Goal: Check status: Check status

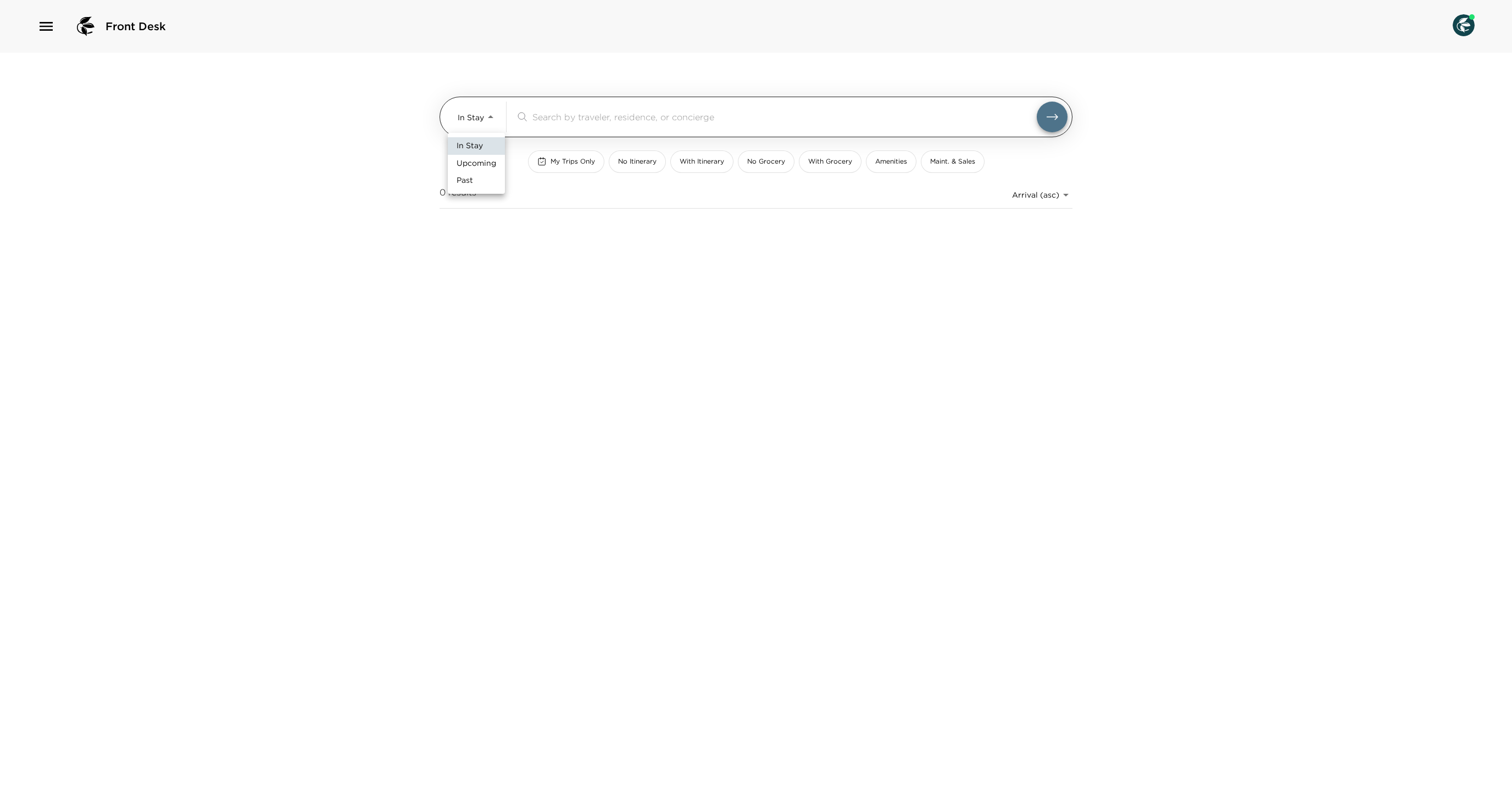
click at [468, 122] on body "Front Desk In Stay In-Stay ​ My Trips Only No Itinerary With Itinerary No Groce…" at bounding box center [756, 404] width 1512 height 807
click at [468, 172] on li "Upcoming" at bounding box center [476, 164] width 57 height 18
type input "Upcoming"
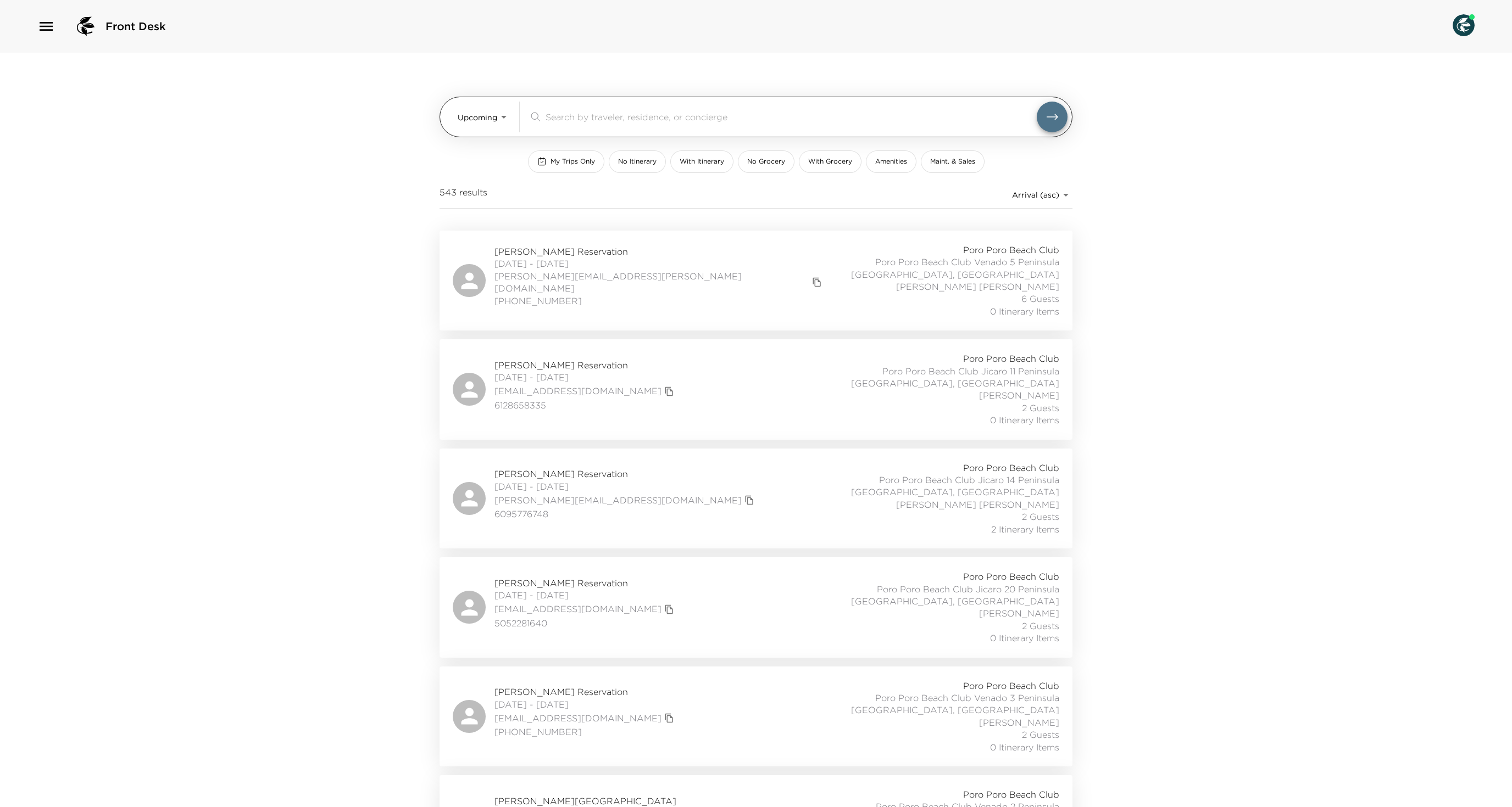
click at [579, 111] on input "search" at bounding box center [791, 117] width 491 height 13
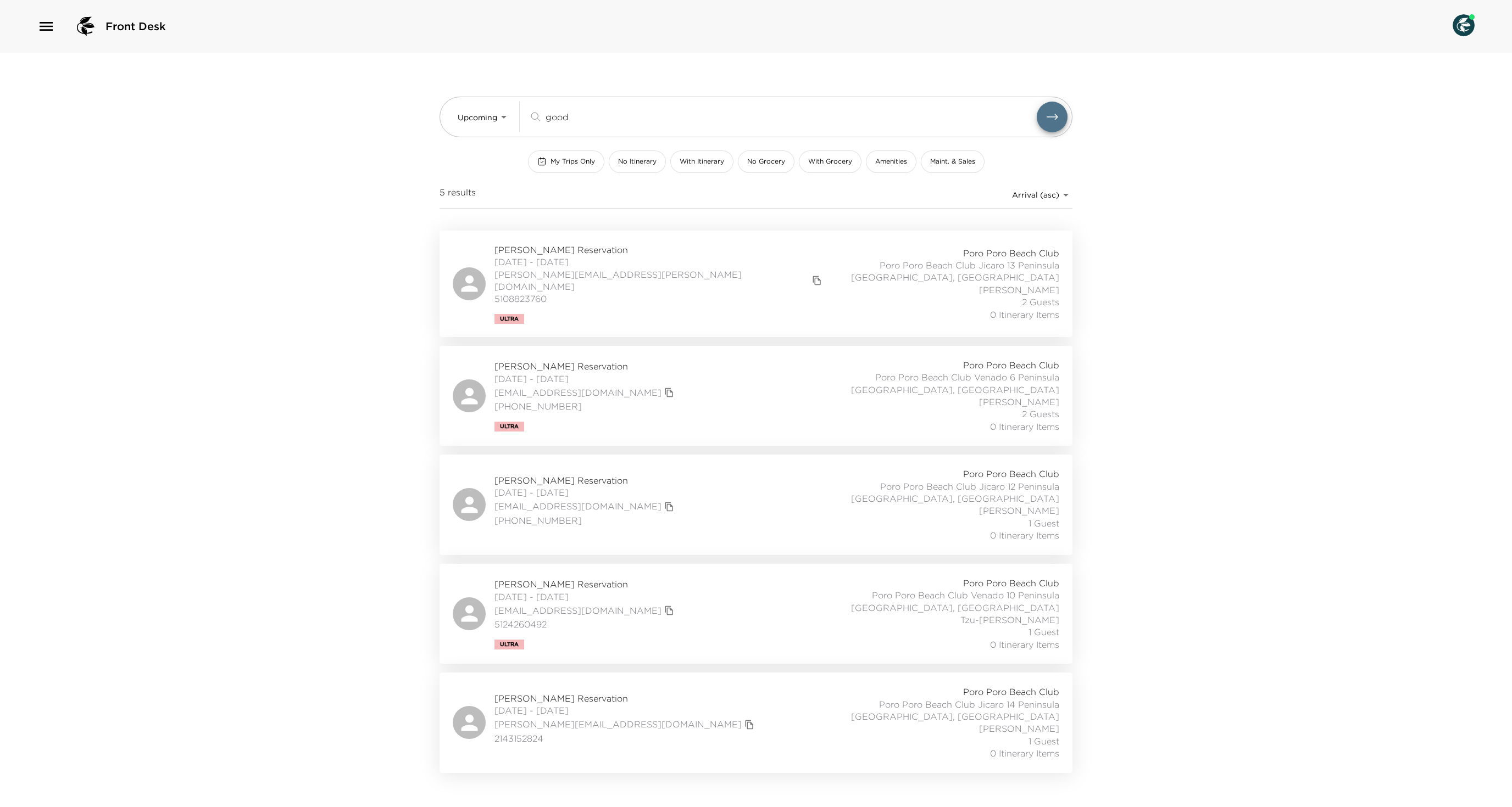
type input "good"
click at [787, 291] on div "[PERSON_NAME] Reservation [DATE] - [DATE] [PERSON_NAME][EMAIL_ADDRESS][PERSON_N…" at bounding box center [756, 284] width 607 height 80
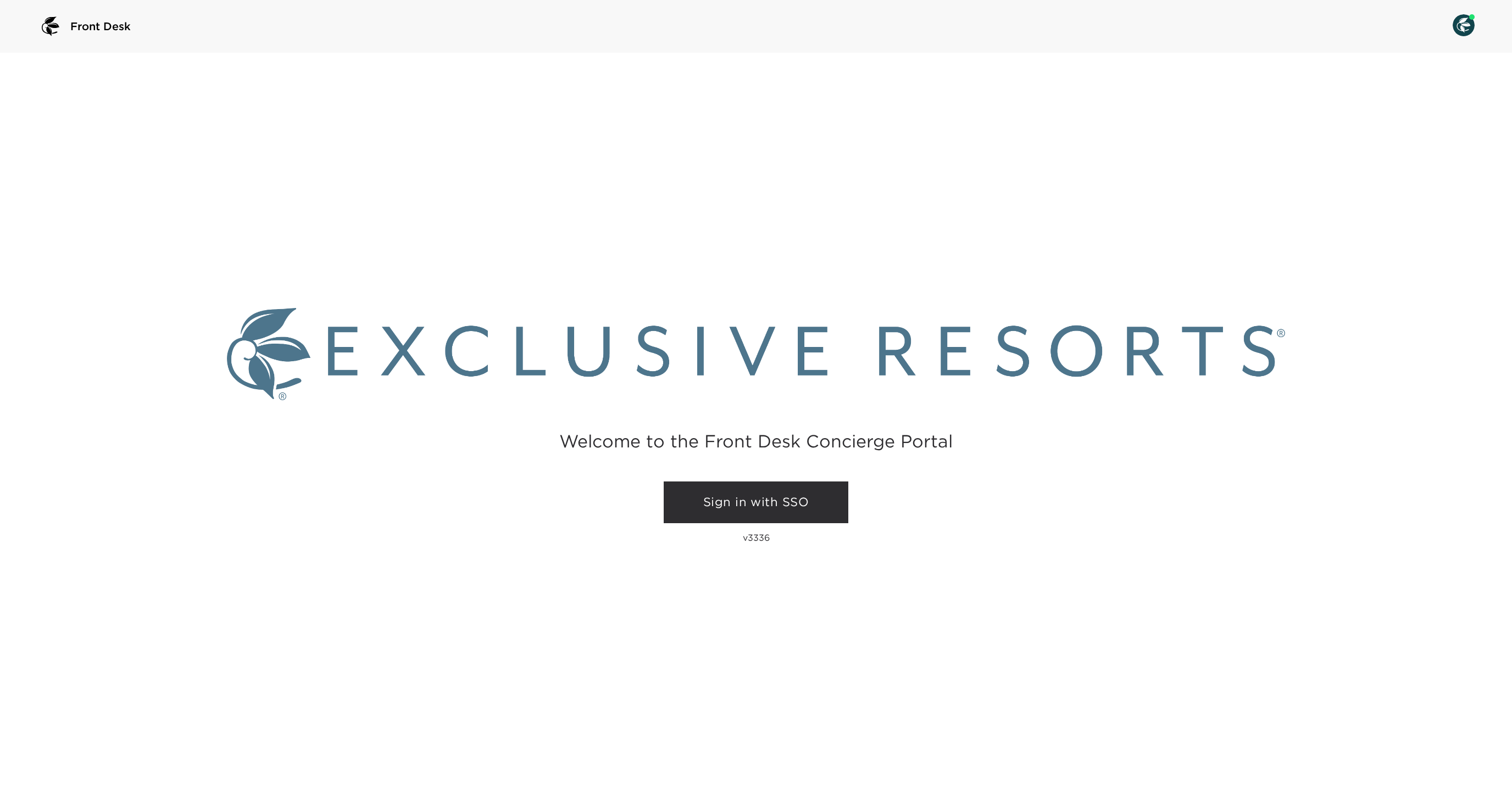
click at [782, 491] on link "Sign in with SSO" at bounding box center [756, 502] width 185 height 42
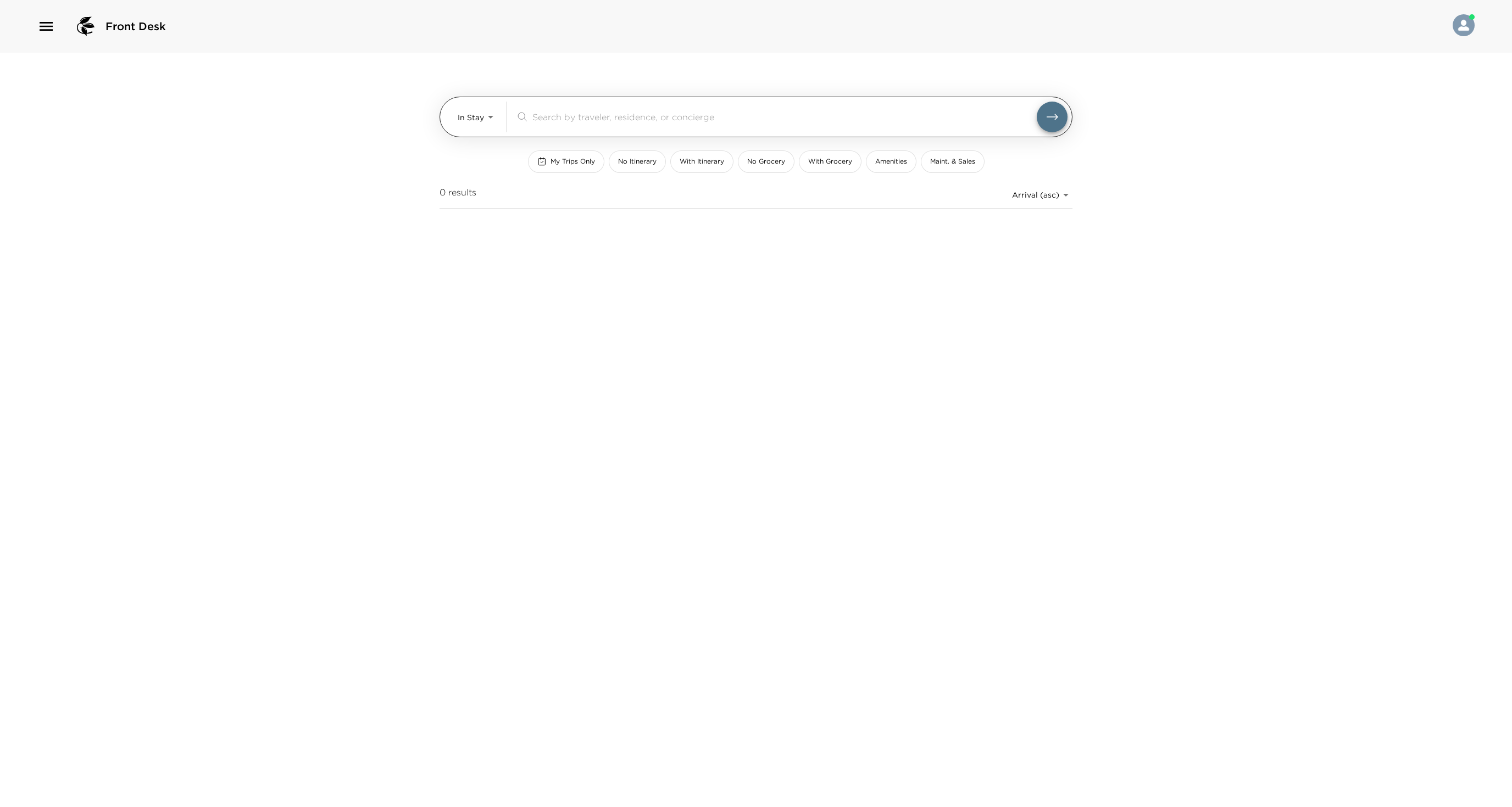
click at [484, 131] on div "In Stay In-Stay" at bounding box center [478, 117] width 40 height 31
click at [487, 122] on body "Front Desk In Stay In-Stay ​ My Trips Only No Itinerary With Itinerary No Groce…" at bounding box center [756, 404] width 1512 height 807
click at [487, 165] on span "Upcoming" at bounding box center [476, 163] width 40 height 11
type input "Upcoming"
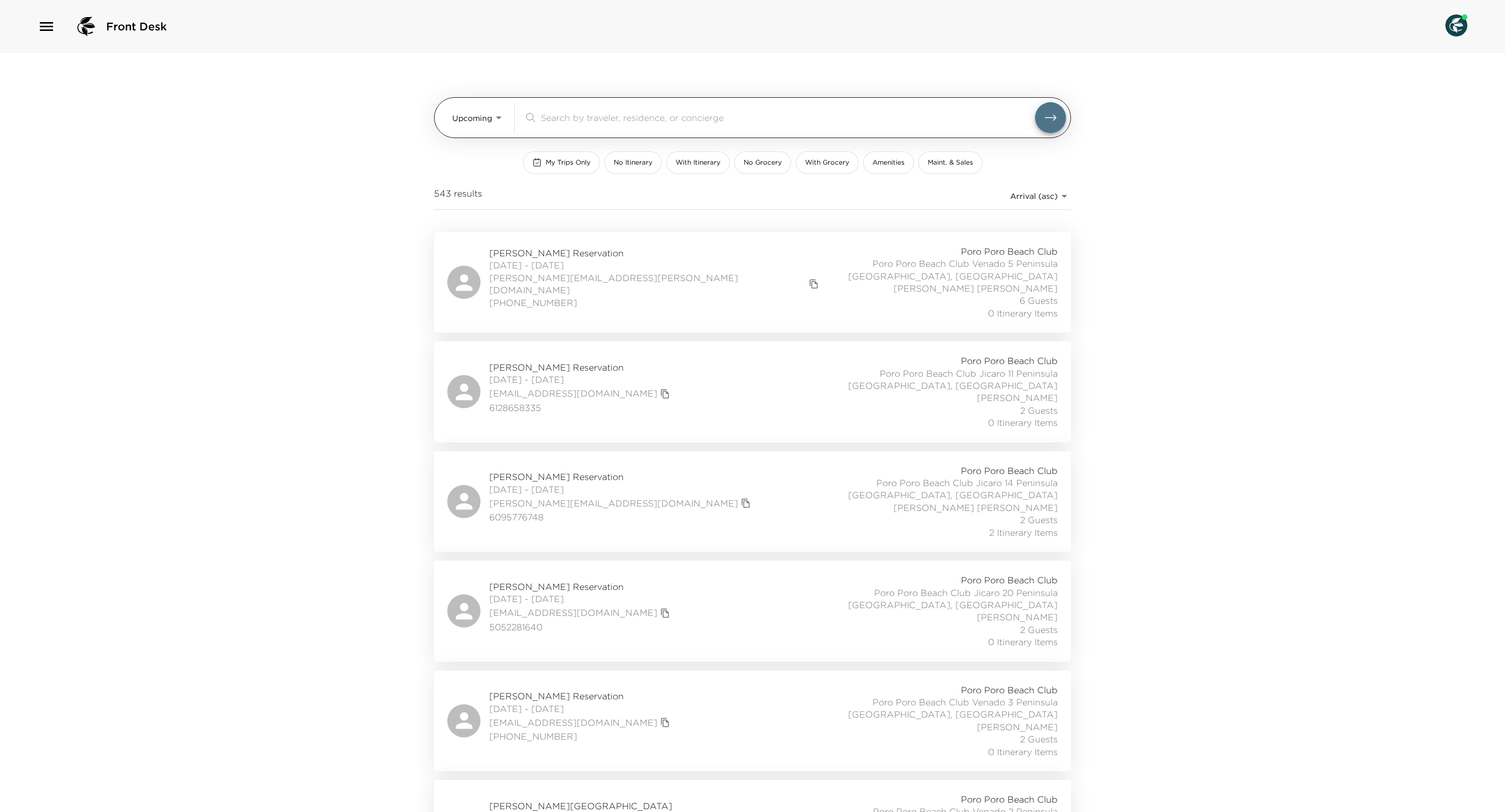
click at [577, 122] on input "search" at bounding box center [788, 117] width 494 height 13
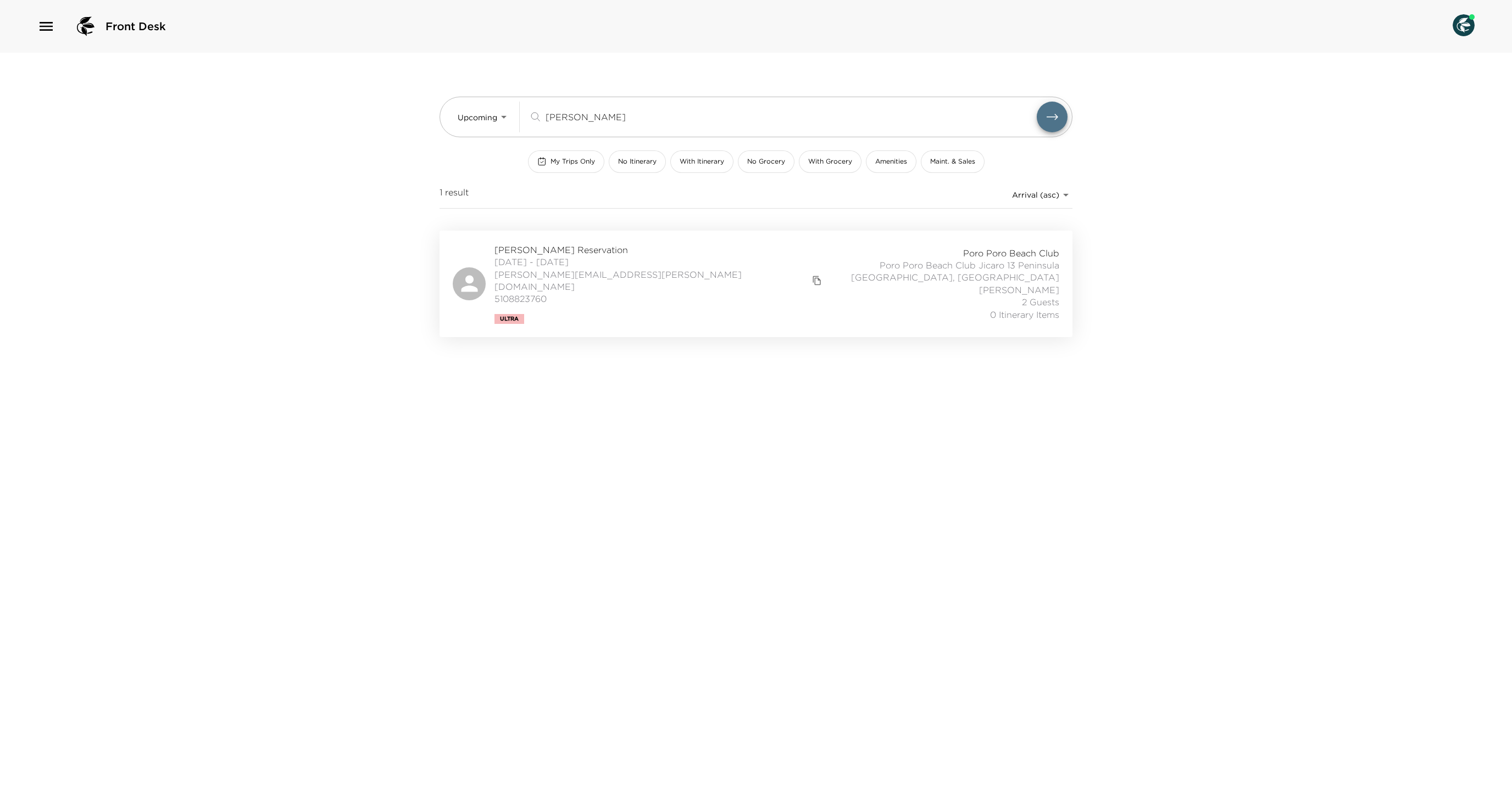
type input "goodno"
click at [671, 303] on div "Tim Goodnow Reservation 12/28/2025 - 01/04/2026 tim.goodnow@gmail.com 510882376…" at bounding box center [756, 284] width 607 height 80
